Goal: Check status

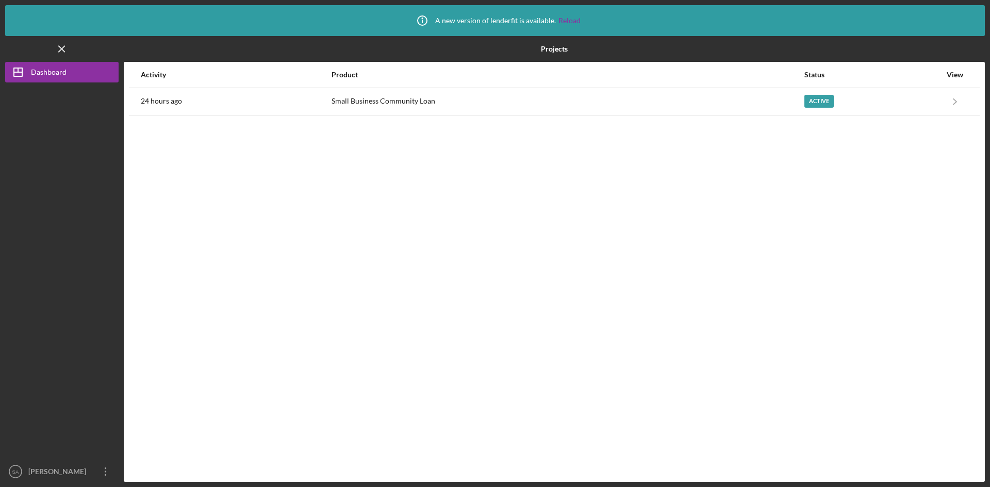
click at [905, 107] on div "Active" at bounding box center [873, 102] width 137 height 26
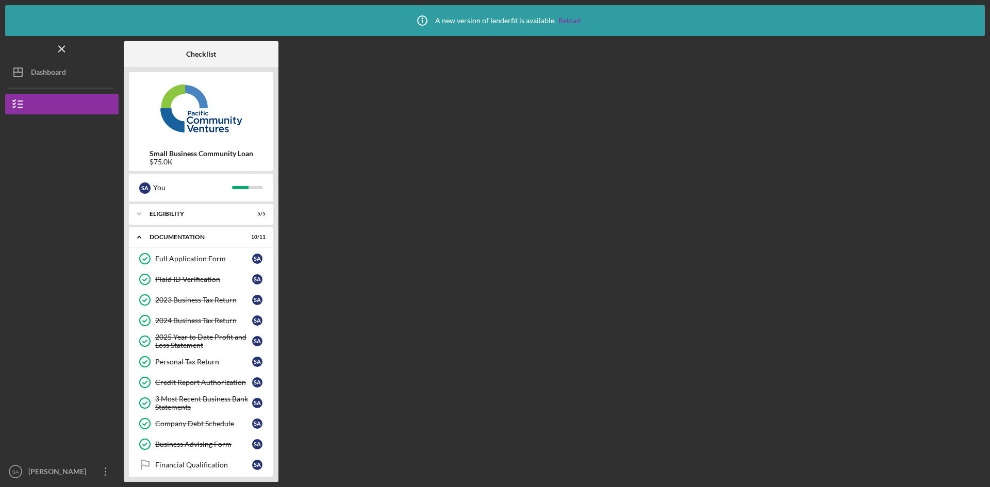
click at [27, 67] on icon "Icon/Dashboard" at bounding box center [18, 72] width 26 height 26
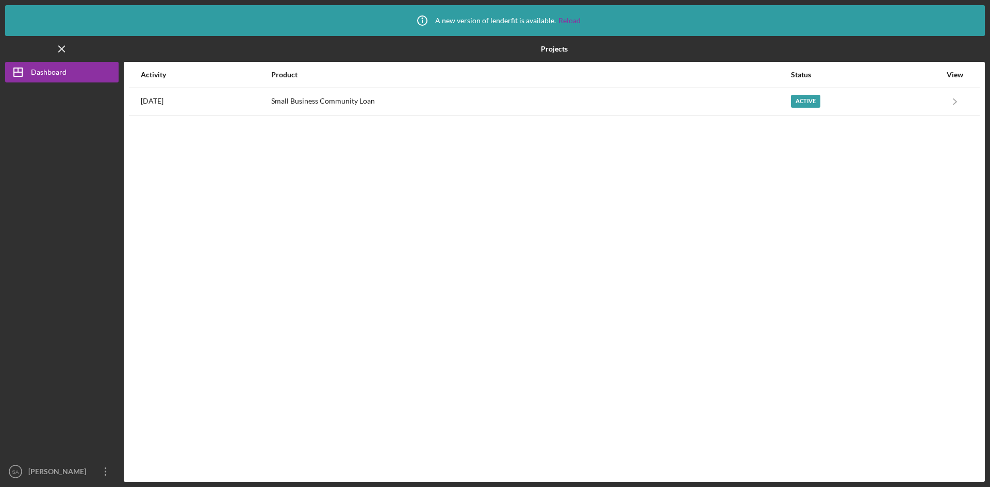
click at [970, 100] on td at bounding box center [974, 101] width 11 height 27
